Goal: Communication & Community: Answer question/provide support

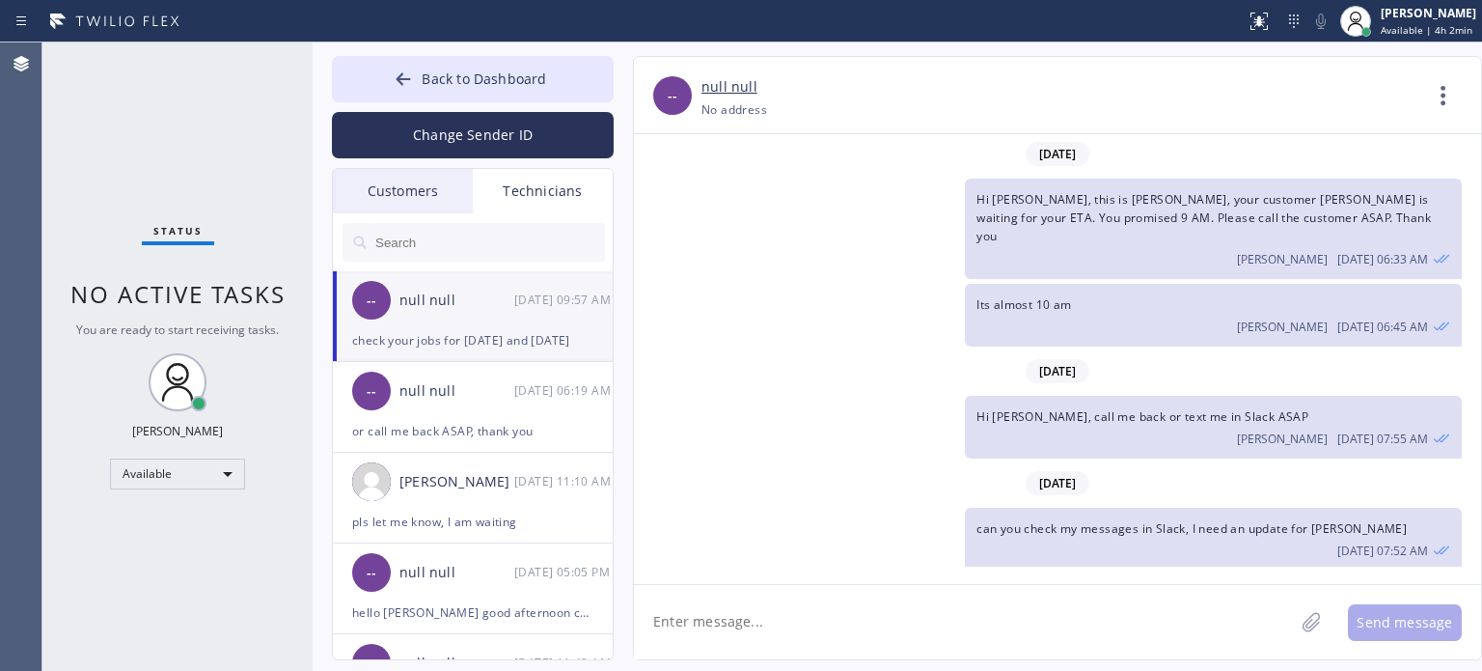
scroll to position [313, 0]
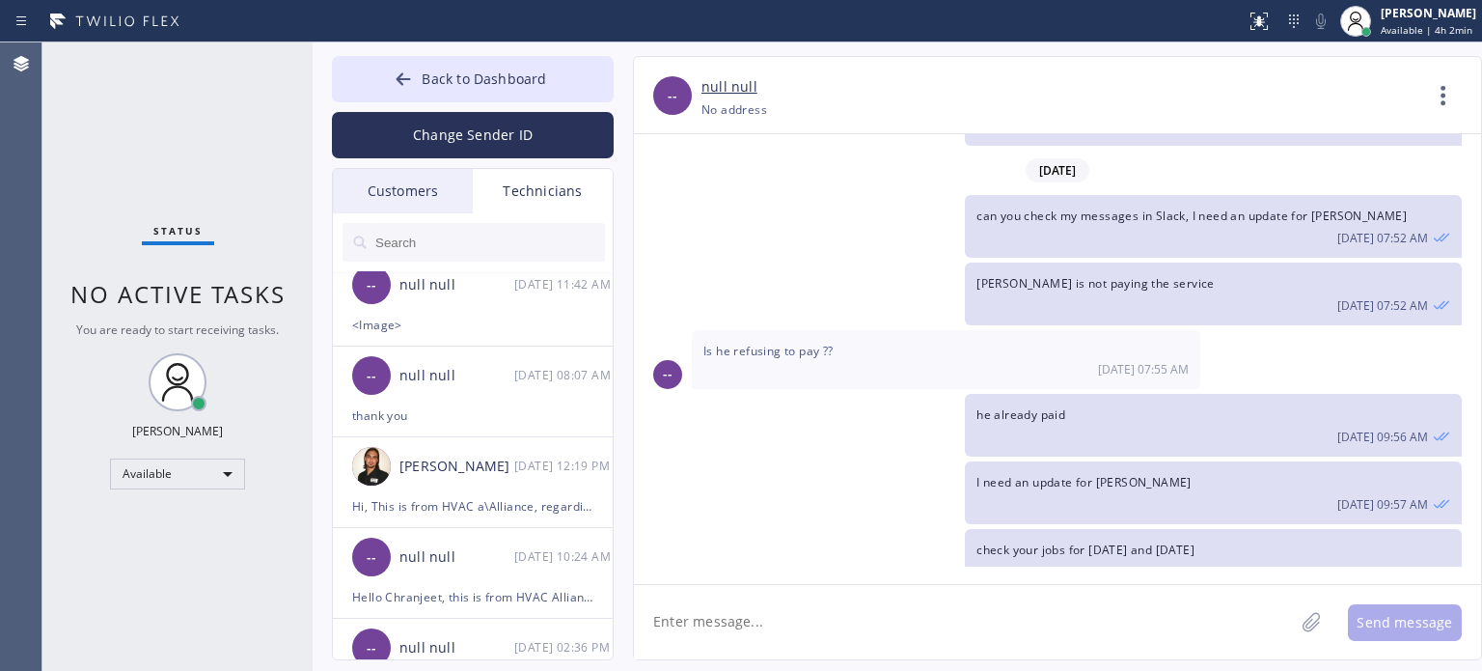
click at [738, 628] on textarea at bounding box center [964, 622] width 660 height 74
click at [739, 608] on textarea at bounding box center [964, 622] width 660 height 74
type textarea "can you call me now?"
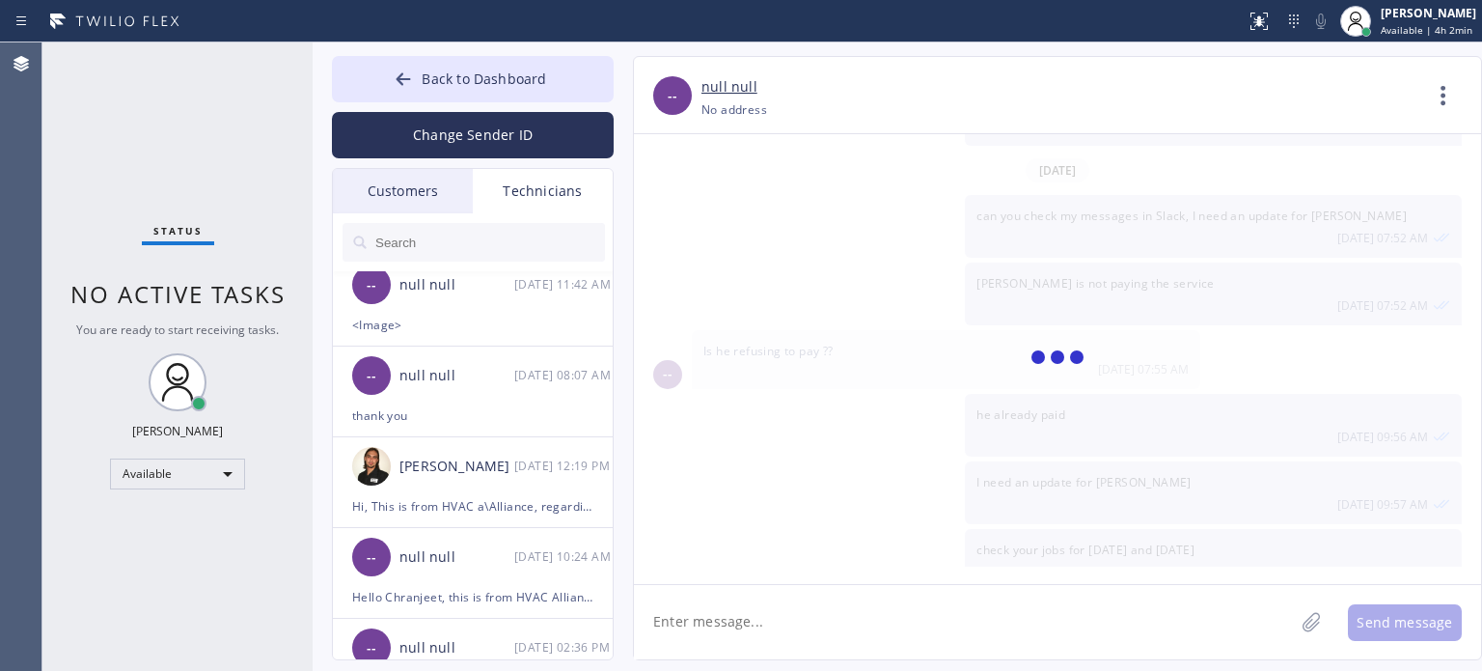
scroll to position [380, 0]
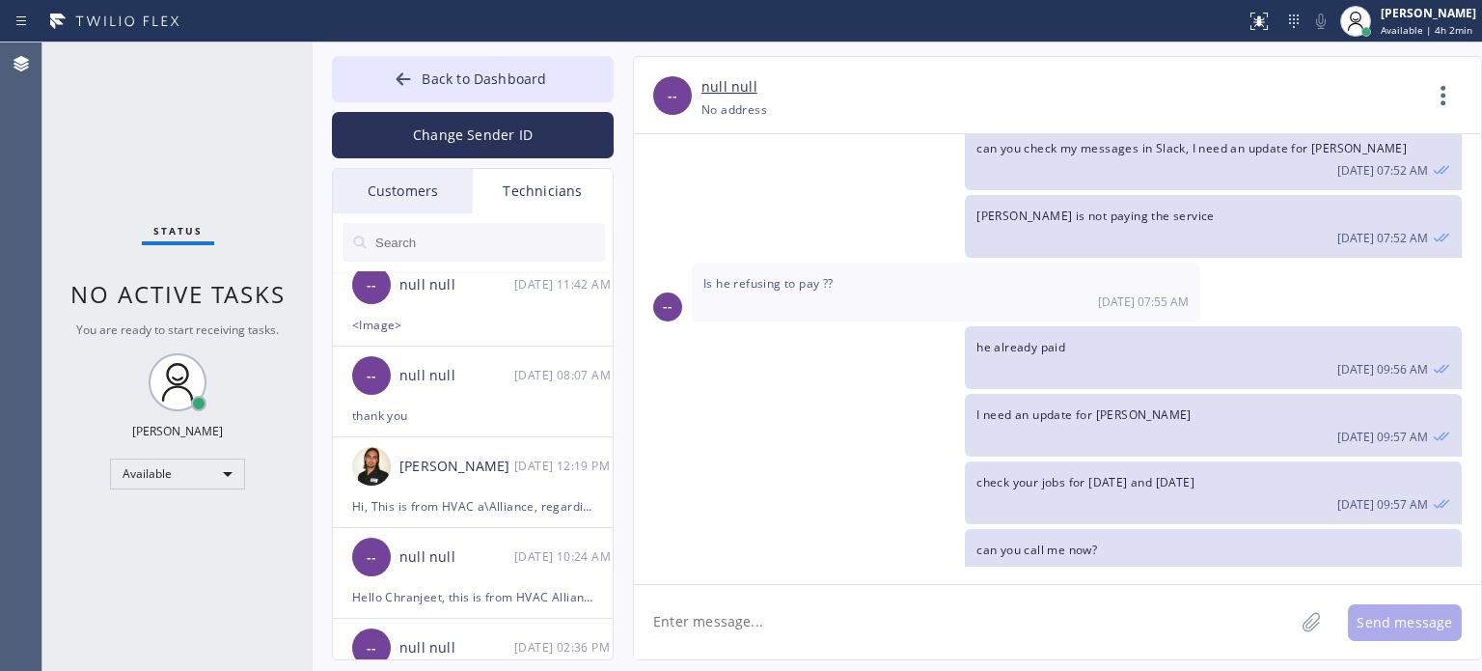
paste textarea "[PERSON_NAME] [PERSON_NAME]"
drag, startPoint x: 803, startPoint y: 611, endPoint x: 797, endPoint y: 601, distance: 11.3
click at [802, 611] on textarea "[PERSON_NAME] [PERSON_NAME]" at bounding box center [981, 622] width 695 height 74
type textarea "[PERSON_NAME] [PERSON_NAME] - you did not show up to this customer [DATE]"
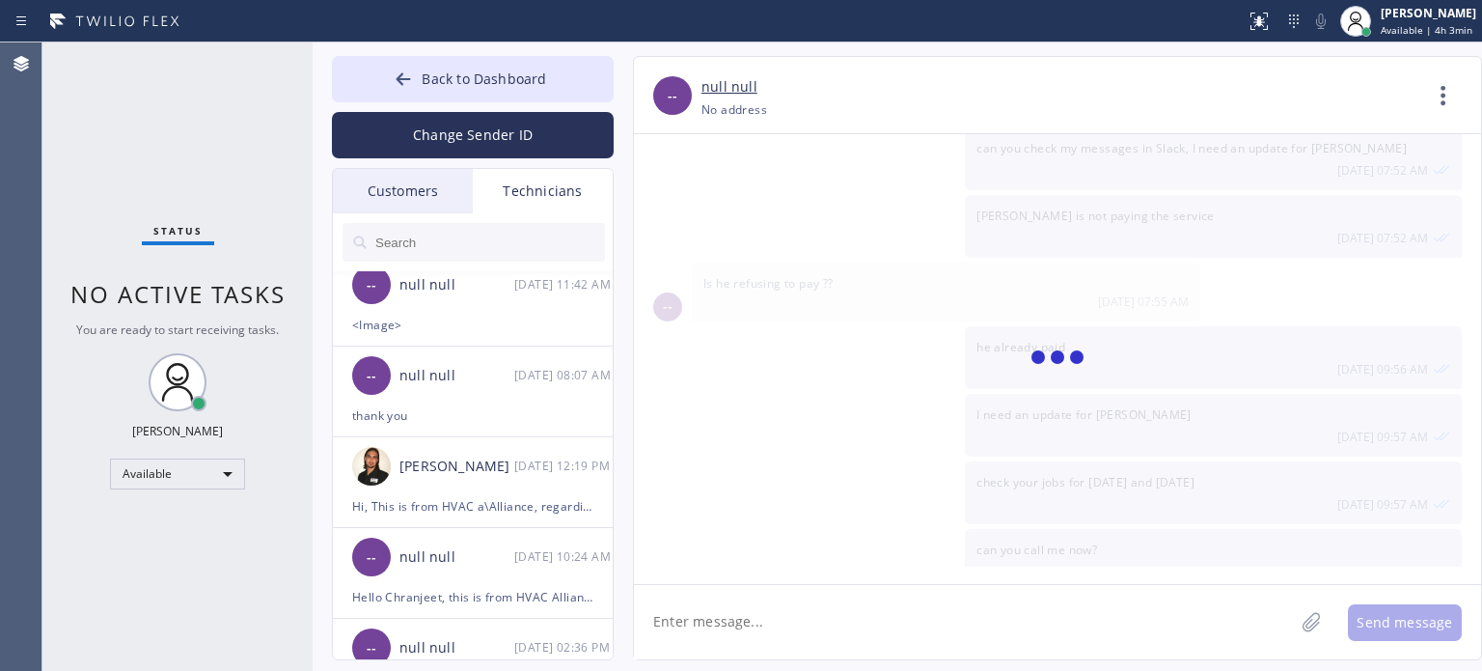
scroll to position [448, 0]
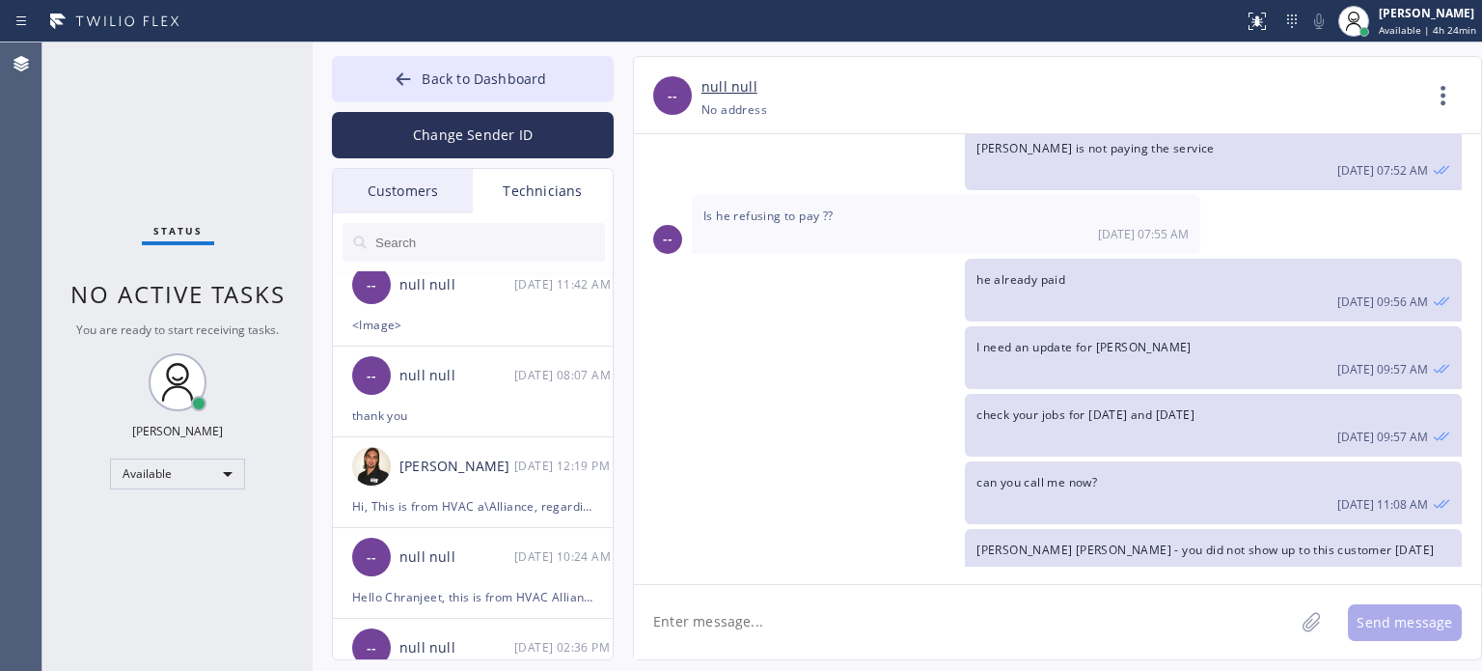
click at [444, 181] on div "Customers" at bounding box center [403, 191] width 140 height 44
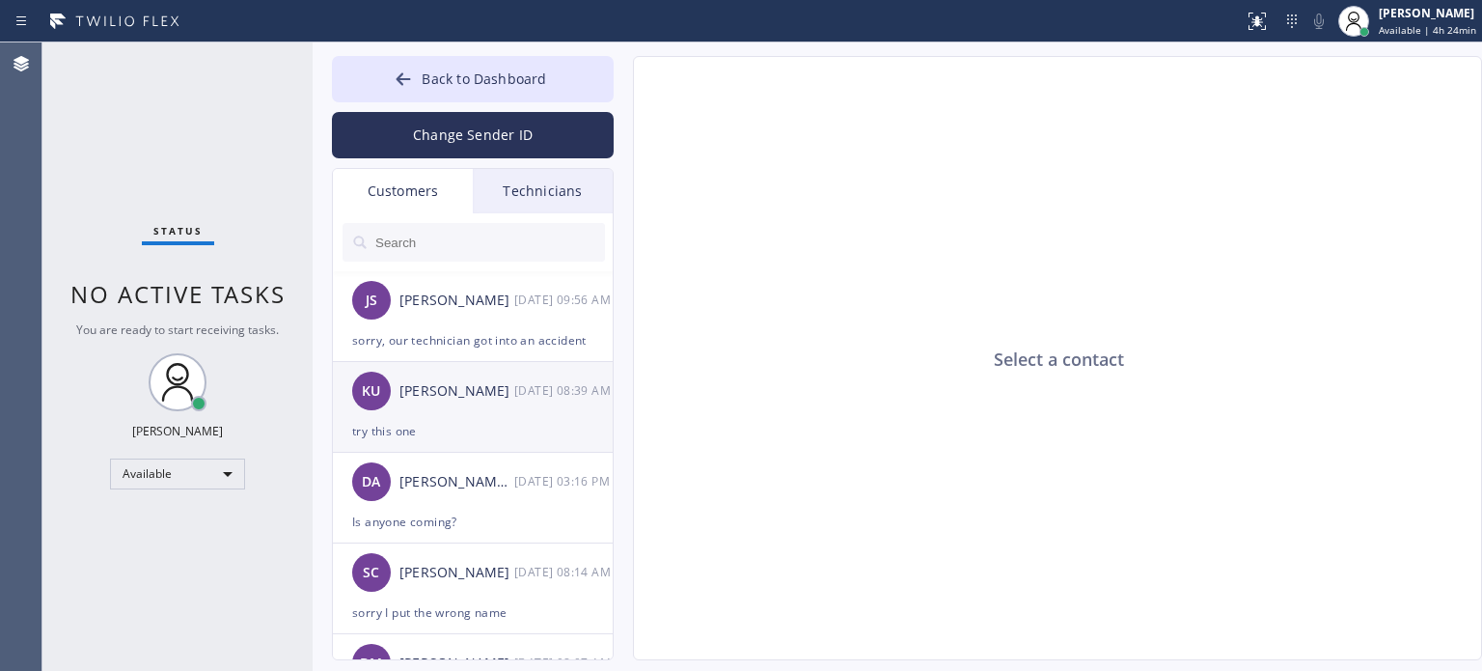
click at [425, 412] on div "KU [PERSON_NAME] [DATE] 08:39 AM" at bounding box center [474, 391] width 282 height 58
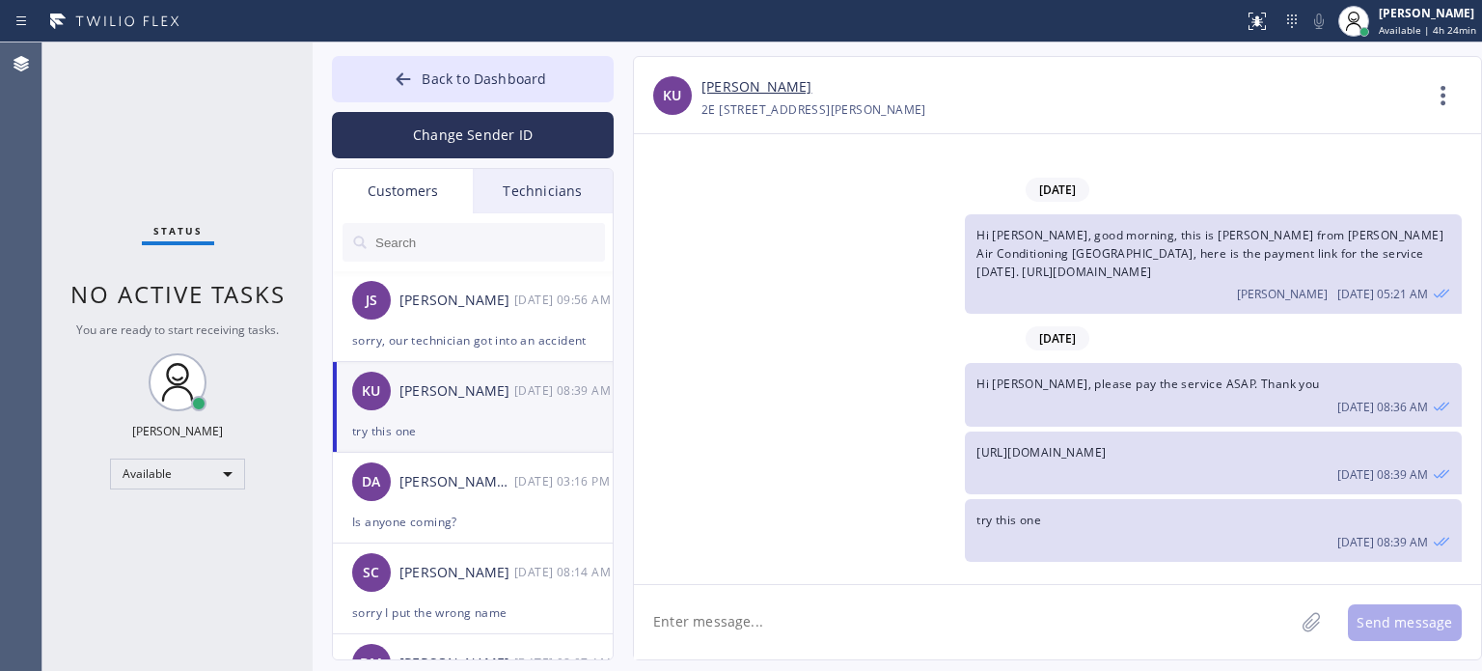
click at [821, 621] on textarea at bounding box center [964, 622] width 660 height 74
click at [1163, 616] on textarea "Hi [PERSON_NAME]," at bounding box center [981, 622] width 695 height 74
paste textarea "I already sent the paid invoice to your email. Please check your inbox or spam …"
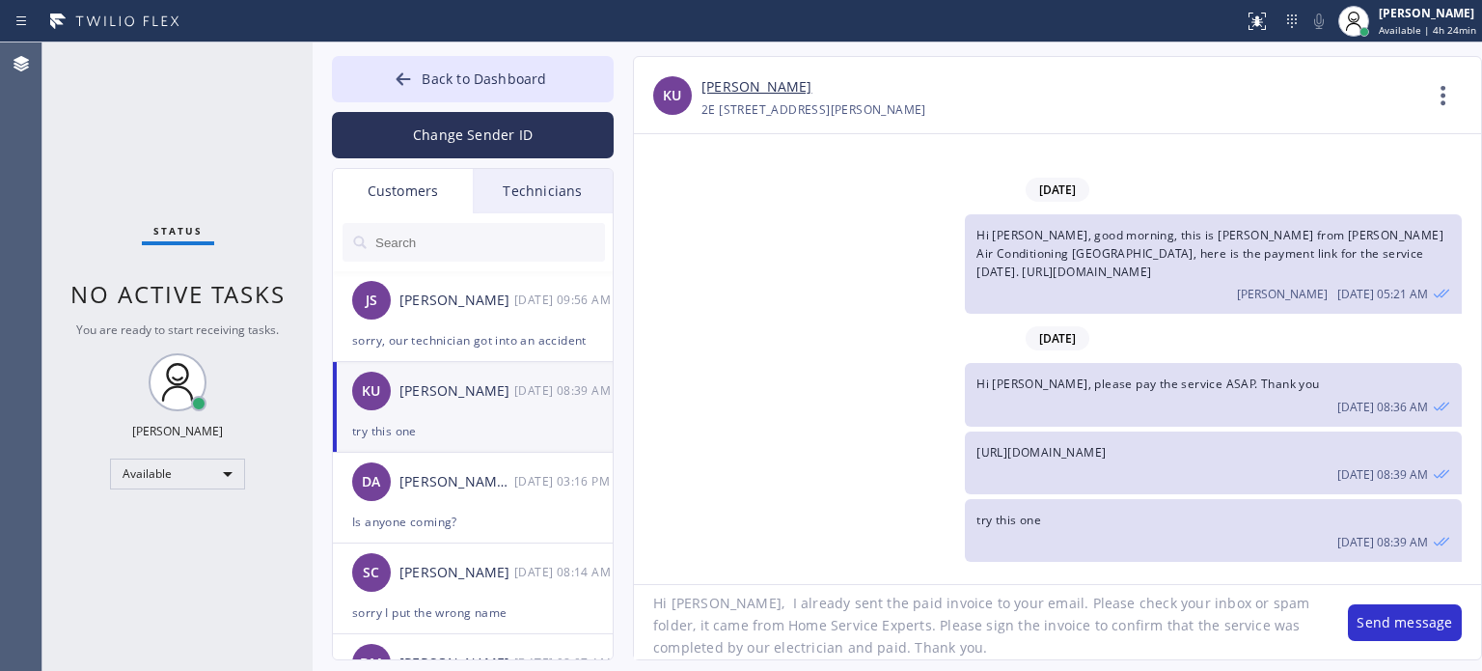
scroll to position [0, 0]
click at [713, 628] on textarea "Hi [PERSON_NAME], I already sent the paid invoice to your email. Please check y…" at bounding box center [981, 622] width 695 height 74
drag, startPoint x: 675, startPoint y: 624, endPoint x: 639, endPoint y: 633, distance: 37.7
click at [639, 633] on textarea "Hi [PERSON_NAME], I already sent the paid invoice to your email. Please check y…" at bounding box center [981, 622] width 695 height 74
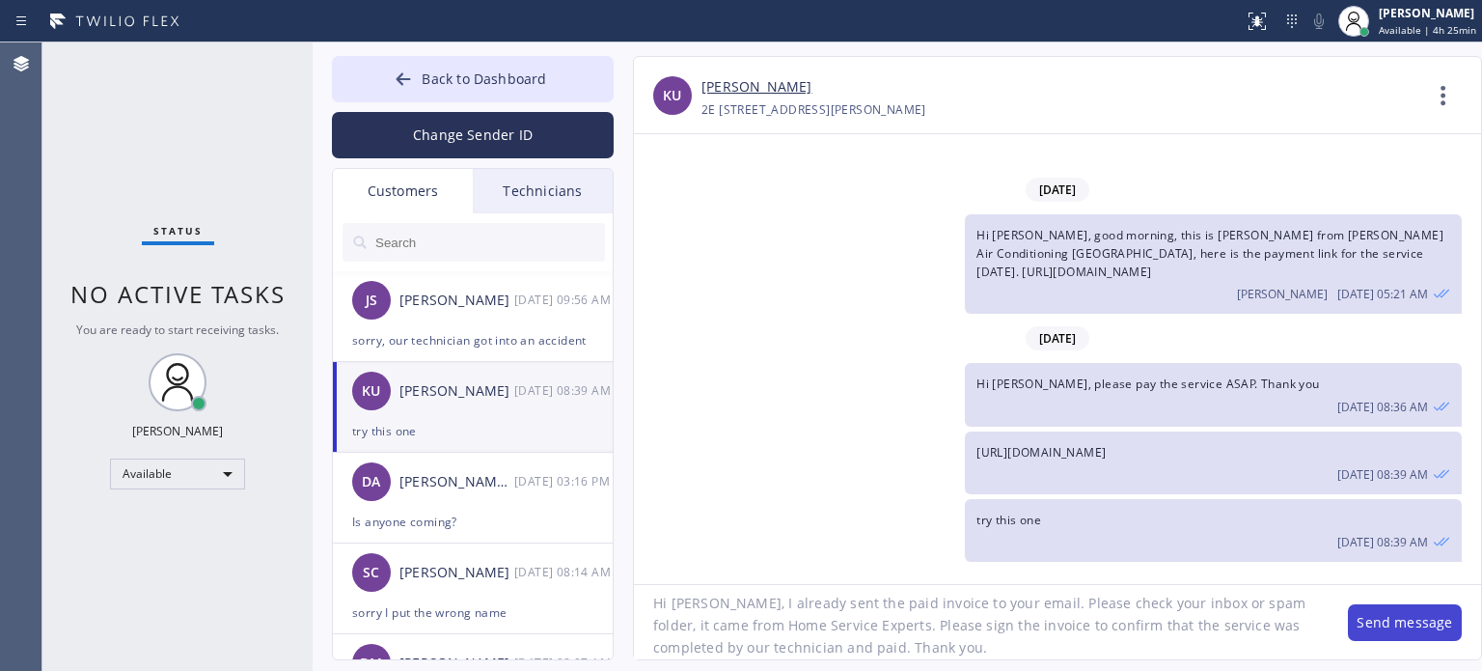
type textarea "Hi [PERSON_NAME], I already sent the paid invoice to your email. Please check y…"
click at [1400, 627] on button "Send message" at bounding box center [1405, 622] width 114 height 37
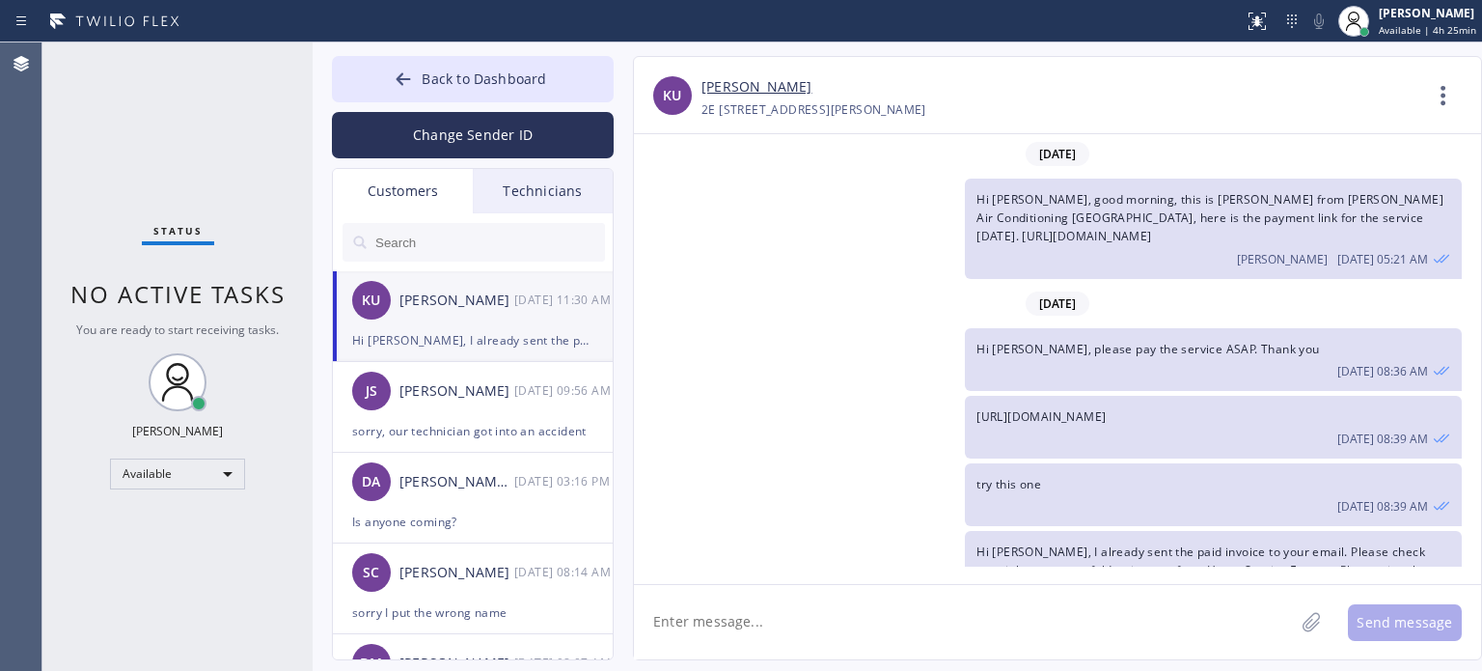
scroll to position [62, 0]
